Goal: Information Seeking & Learning: Learn about a topic

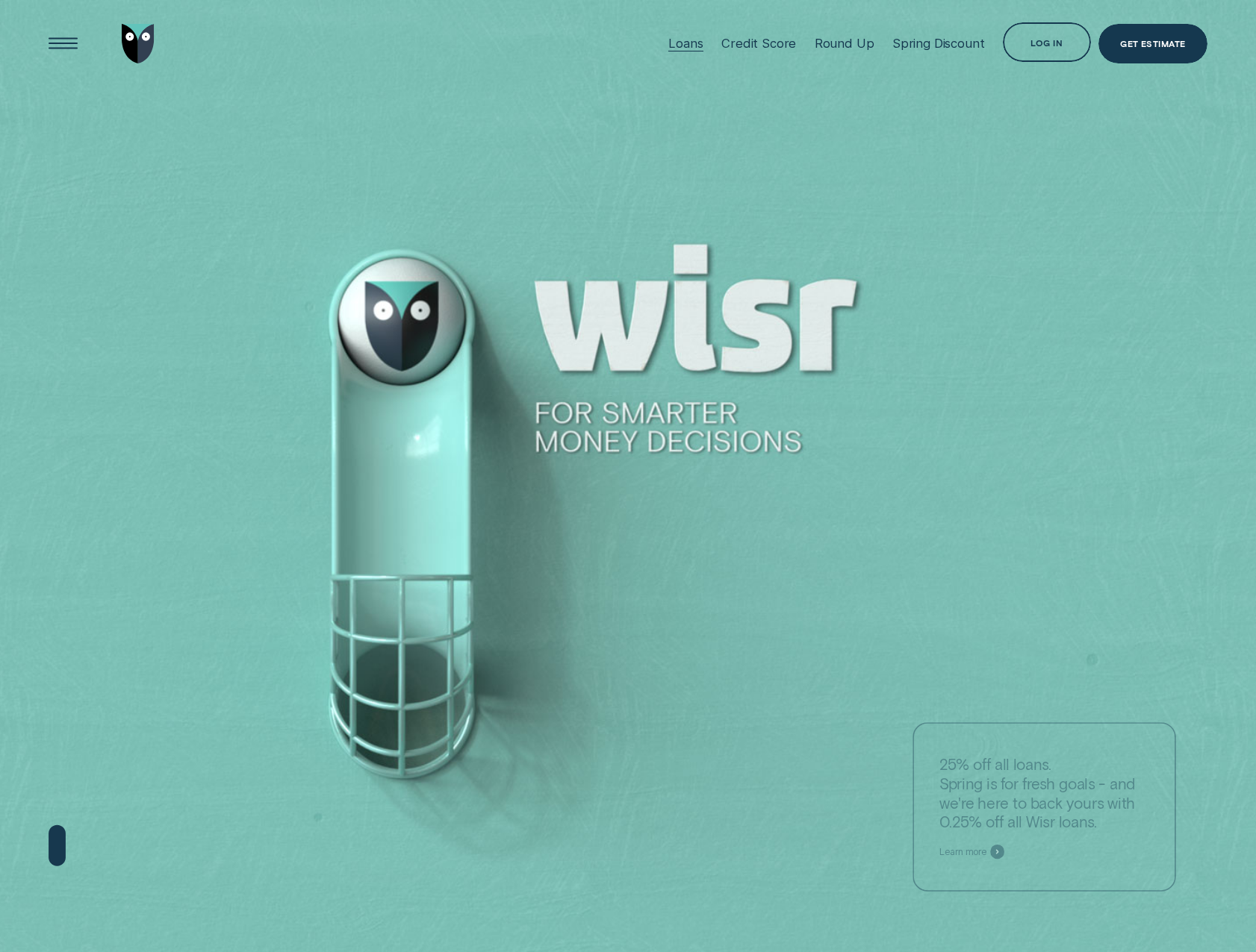
click at [701, 45] on div "Loans" at bounding box center [685, 42] width 35 height 15
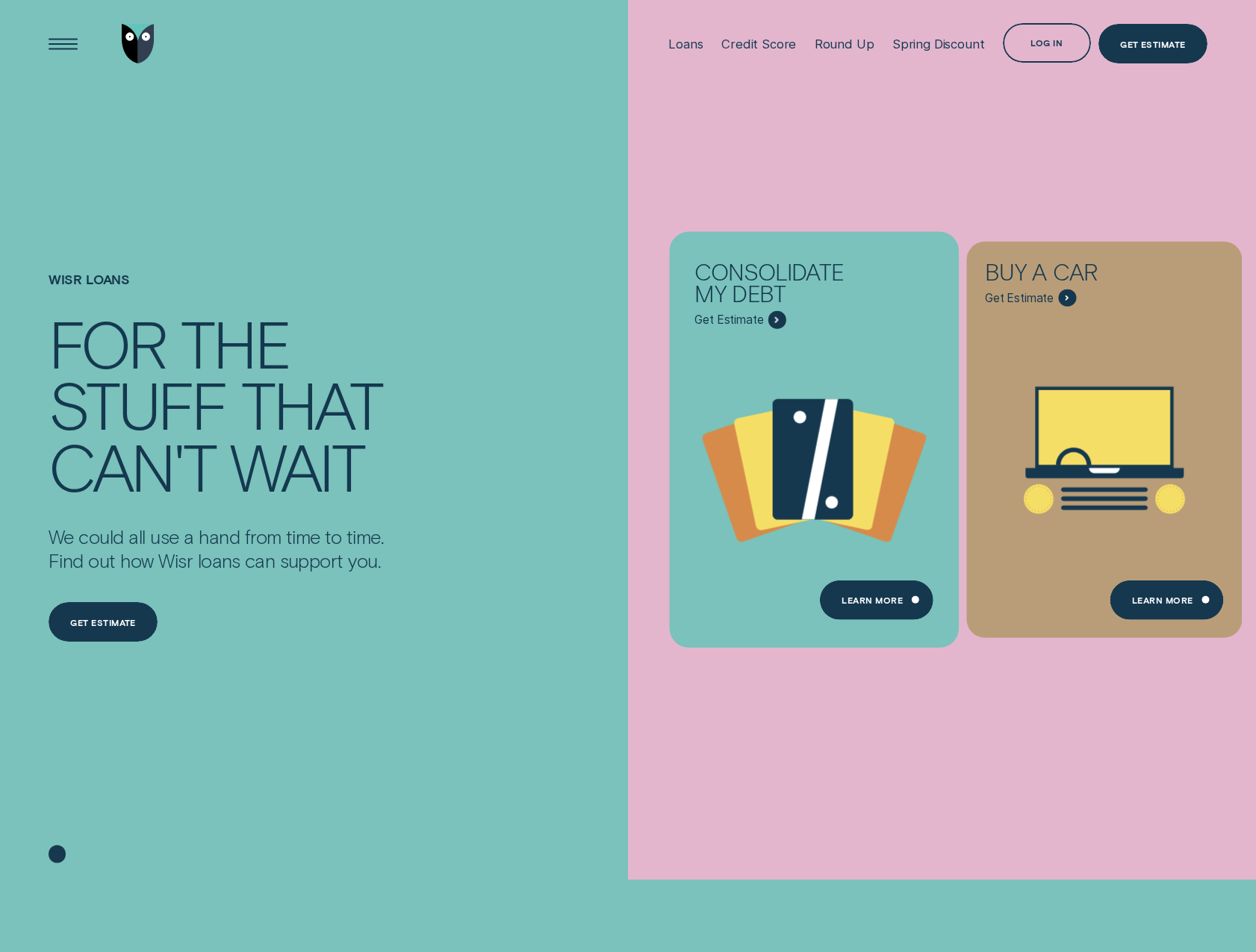
click at [732, 304] on div "Consolidate my debt" at bounding box center [782, 285] width 176 height 50
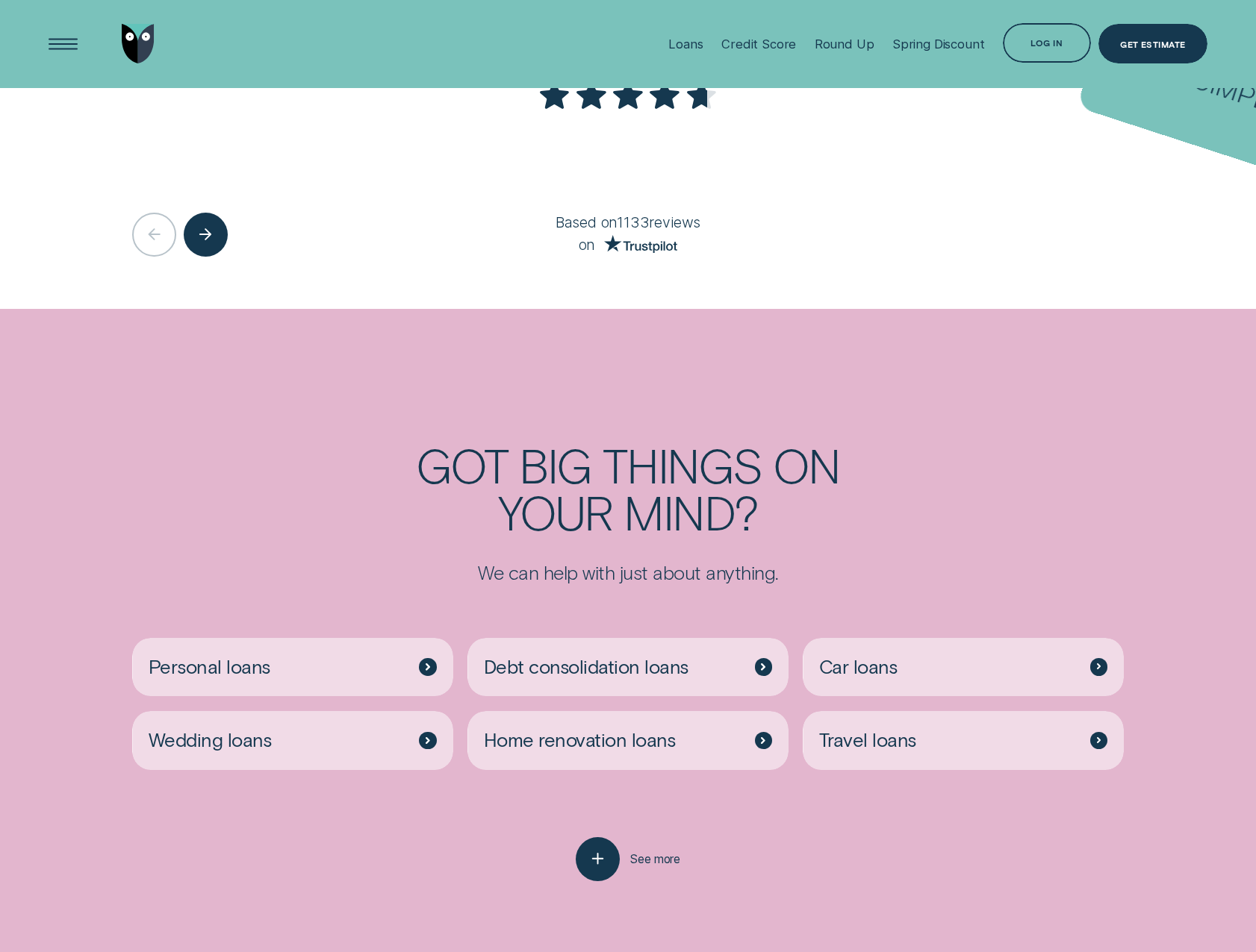
scroll to position [3881, 0]
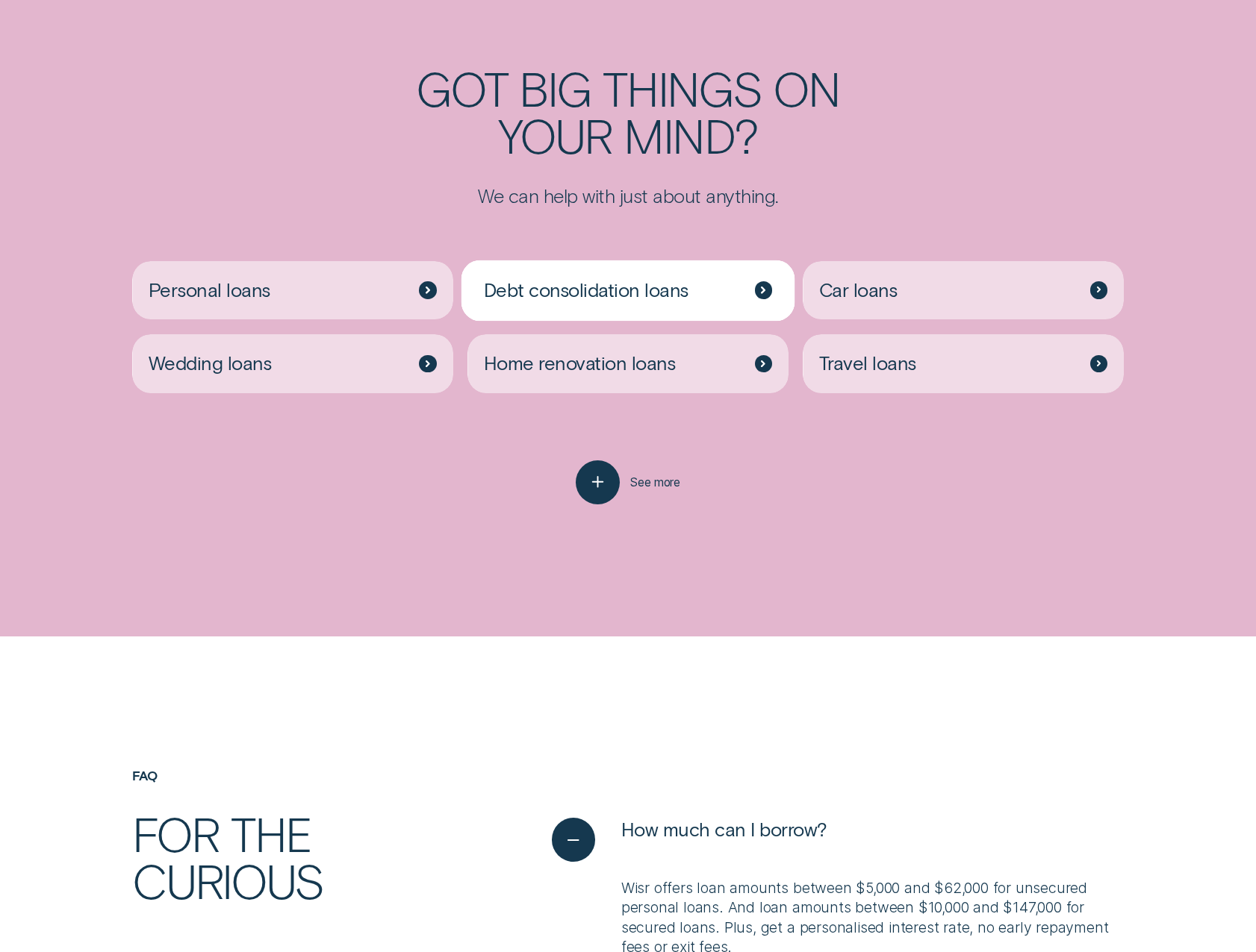
click at [548, 306] on div "Debt consolidation loans" at bounding box center [628, 290] width 321 height 59
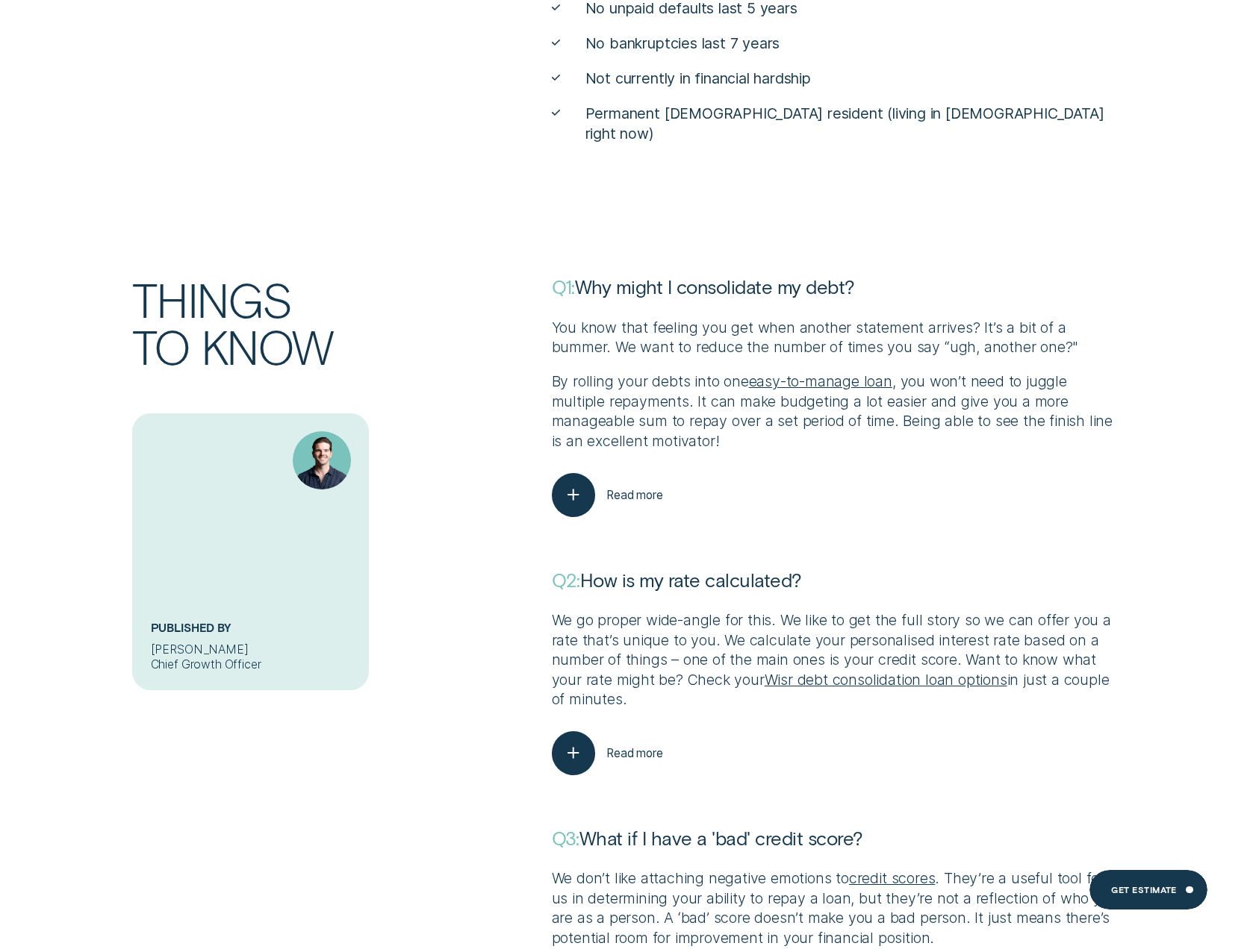
scroll to position [7014, 0]
